Goal: Navigation & Orientation: Understand site structure

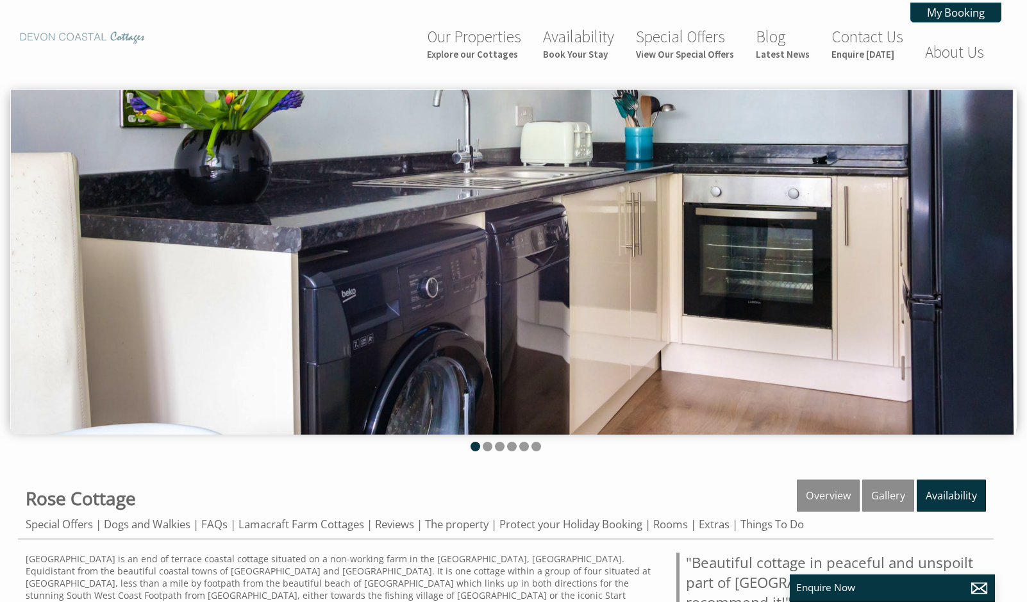
click at [110, 38] on img at bounding box center [82, 37] width 128 height 12
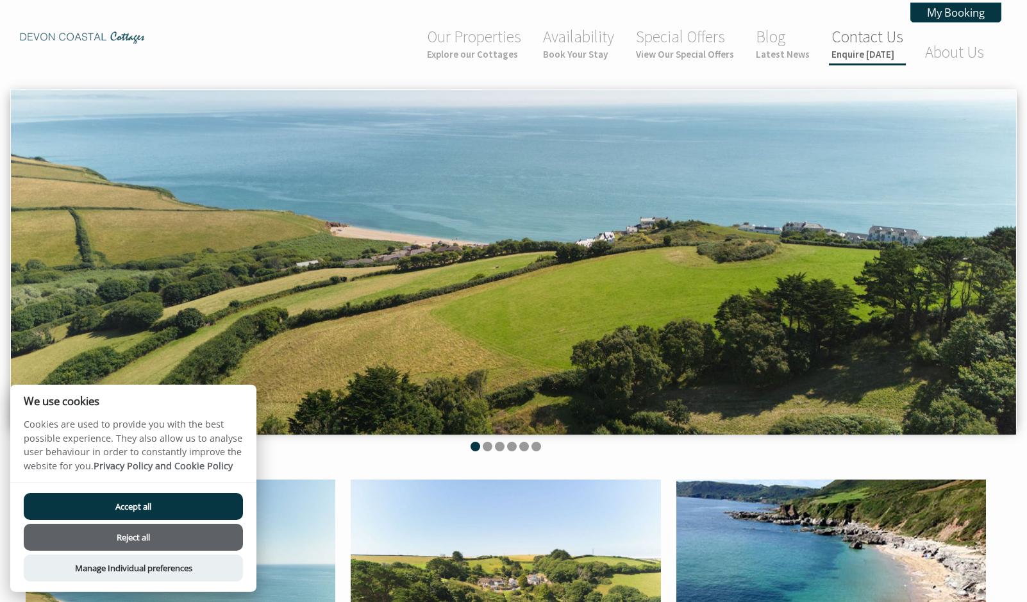
click at [866, 40] on link "Contact Us Enquire [DATE]" at bounding box center [867, 43] width 72 height 34
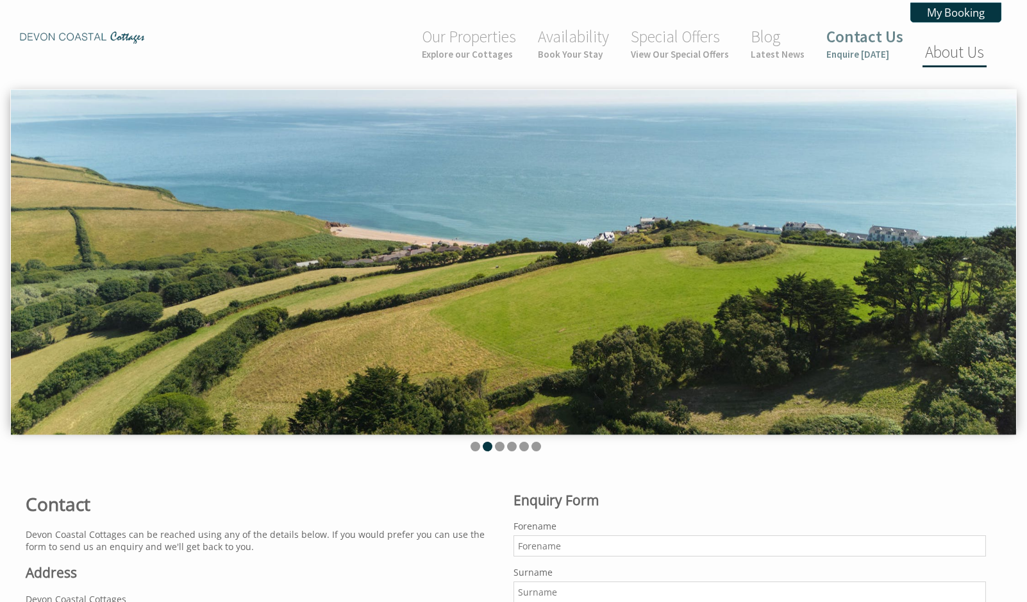
click at [949, 53] on link "About Us" at bounding box center [954, 52] width 59 height 21
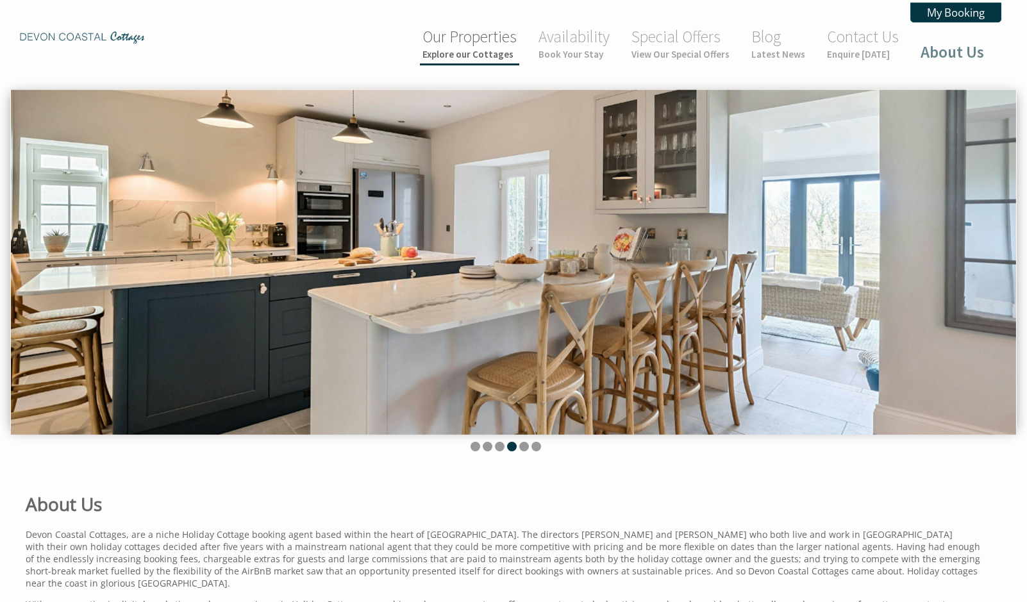
click at [477, 47] on link "Our Properties Explore our Cottages" at bounding box center [469, 43] width 94 height 34
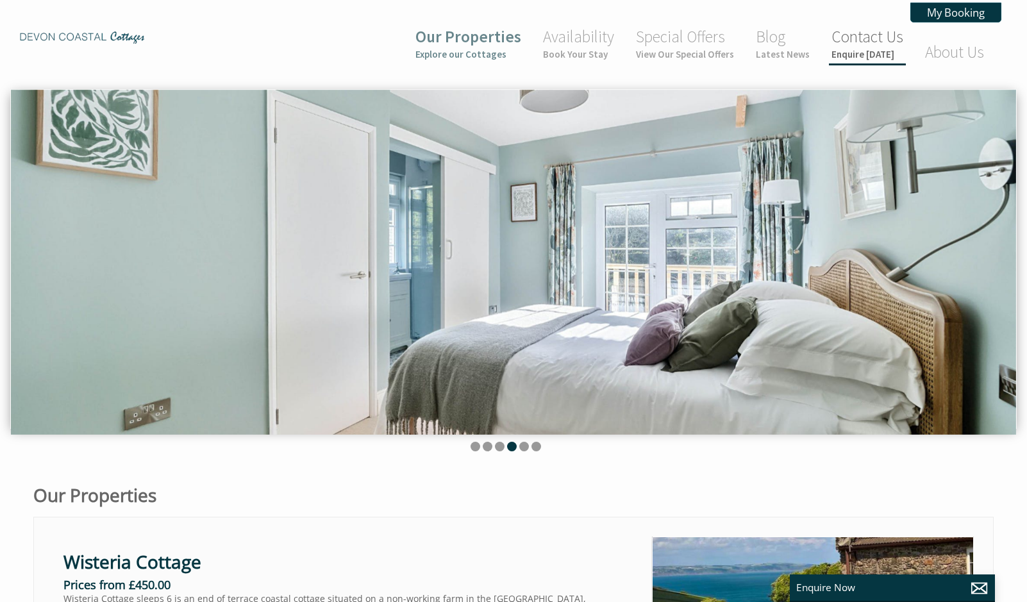
click at [863, 44] on link "Contact Us Enquire [DATE]" at bounding box center [867, 43] width 72 height 34
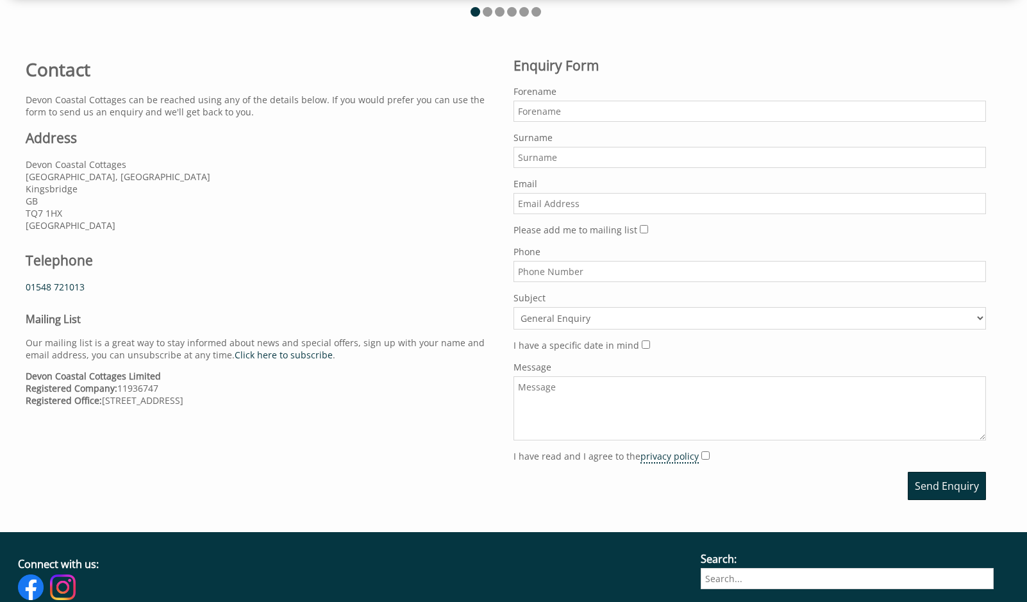
scroll to position [435, 0]
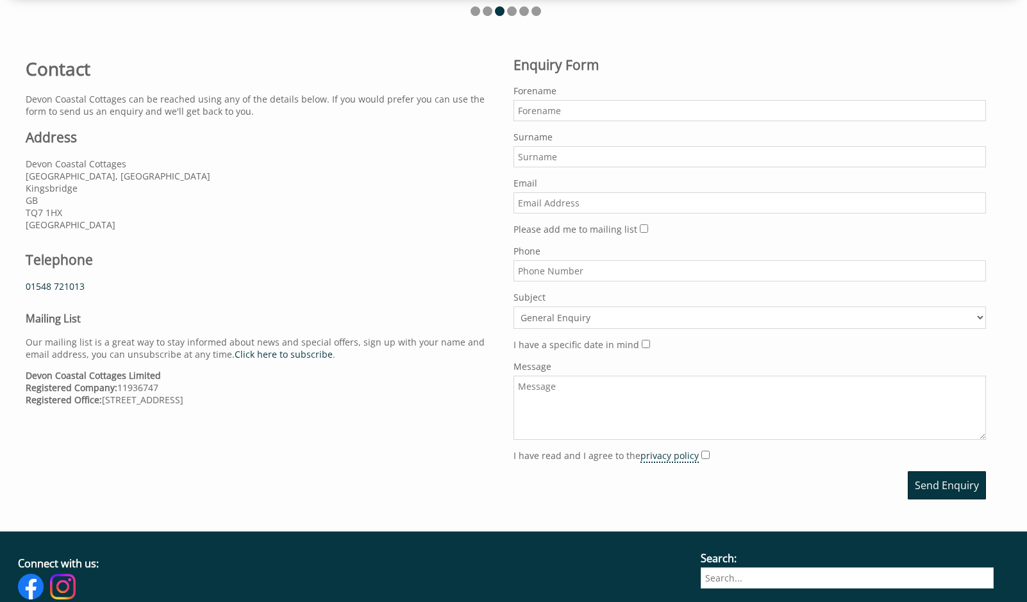
click at [68, 164] on p "[STREET_ADDRESS]" at bounding box center [262, 194] width 472 height 73
click at [57, 177] on p "[STREET_ADDRESS]" at bounding box center [262, 194] width 472 height 73
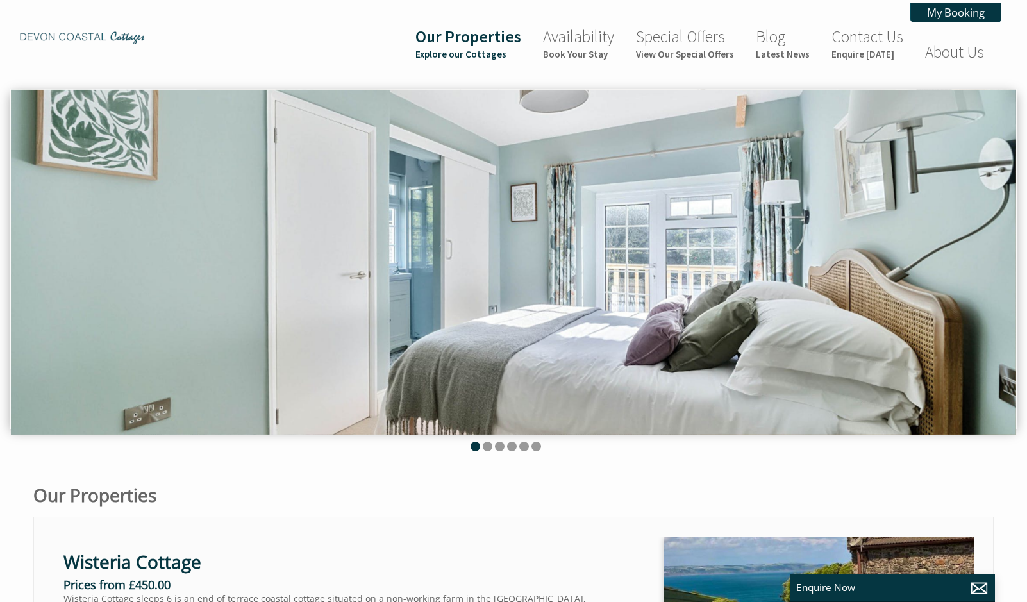
scroll to position [0, 12]
